Goal: Transaction & Acquisition: Purchase product/service

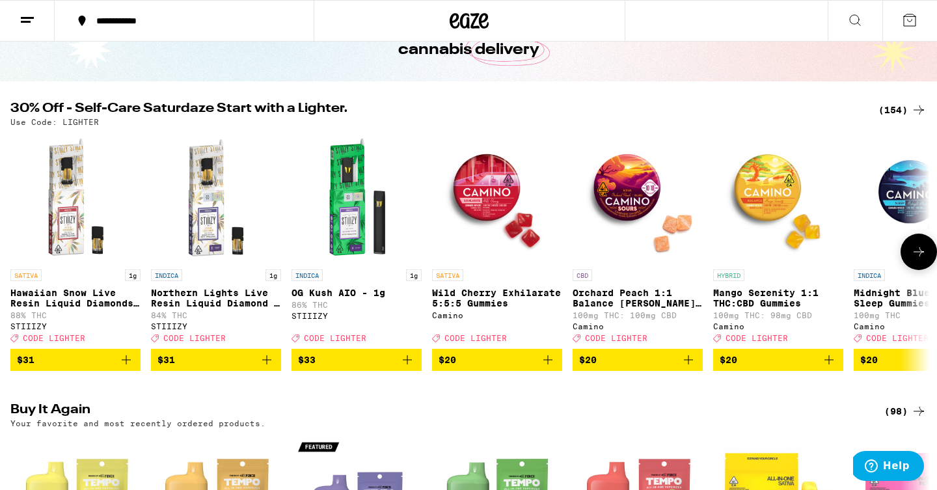
scroll to position [57, 0]
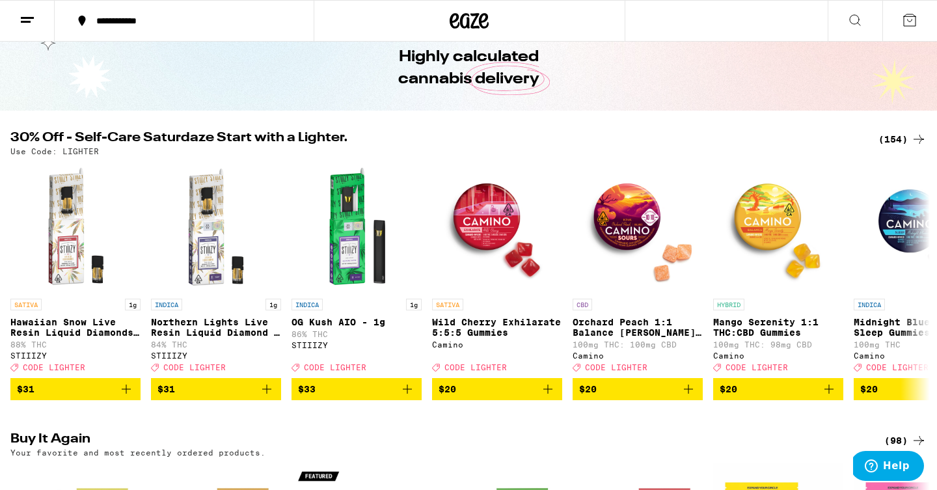
click at [890, 139] on div "(154)" at bounding box center [903, 139] width 48 height 16
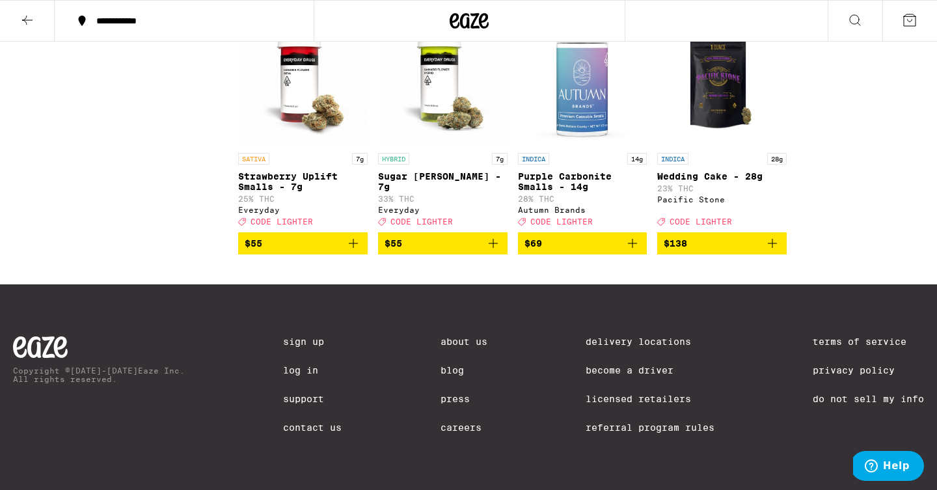
scroll to position [7851, 0]
